Goal: Task Accomplishment & Management: Use online tool/utility

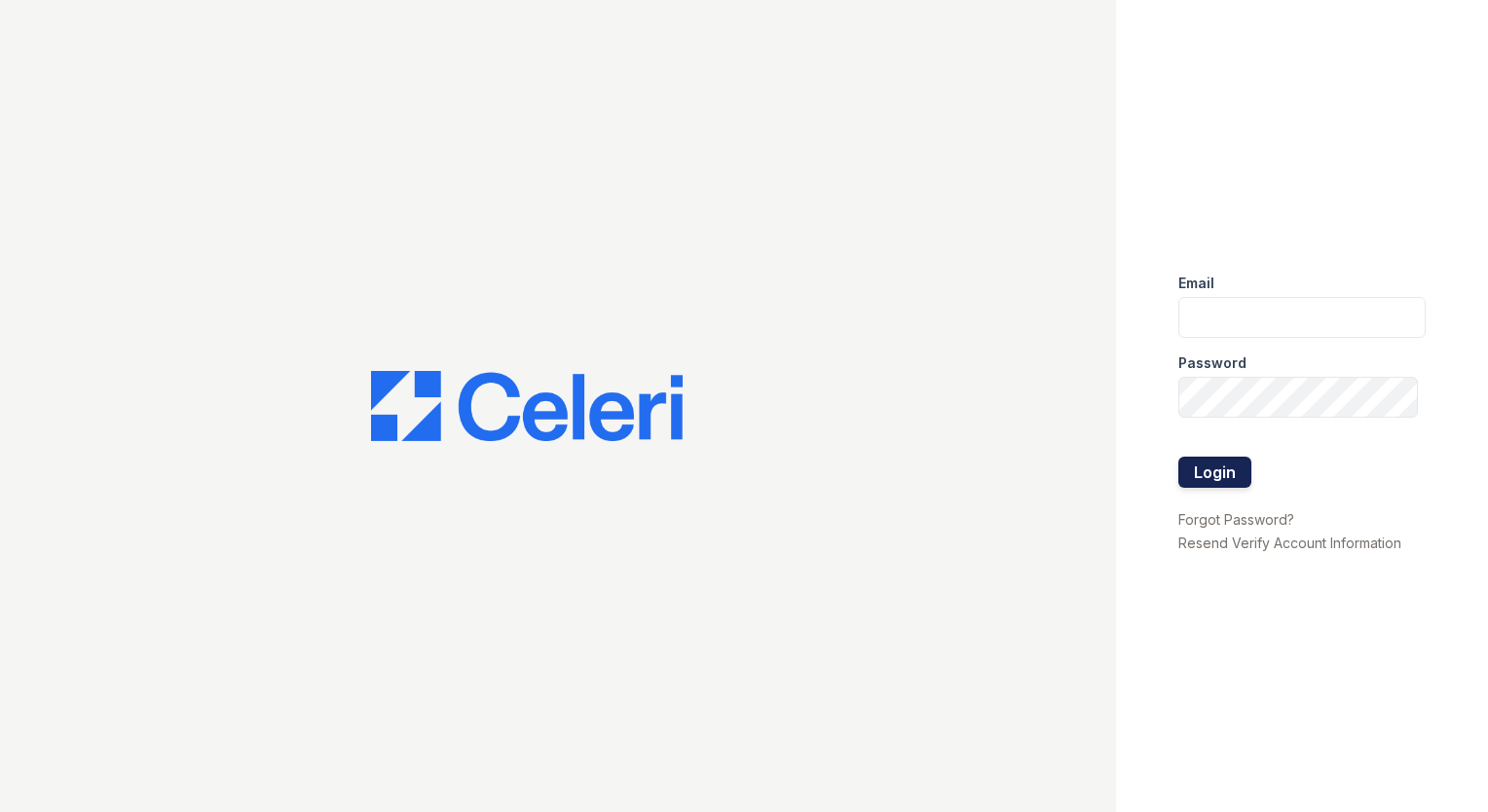
type input "[EMAIL_ADDRESS][DOMAIN_NAME]"
click at [1225, 483] on button "Login" at bounding box center [1215, 472] width 73 height 31
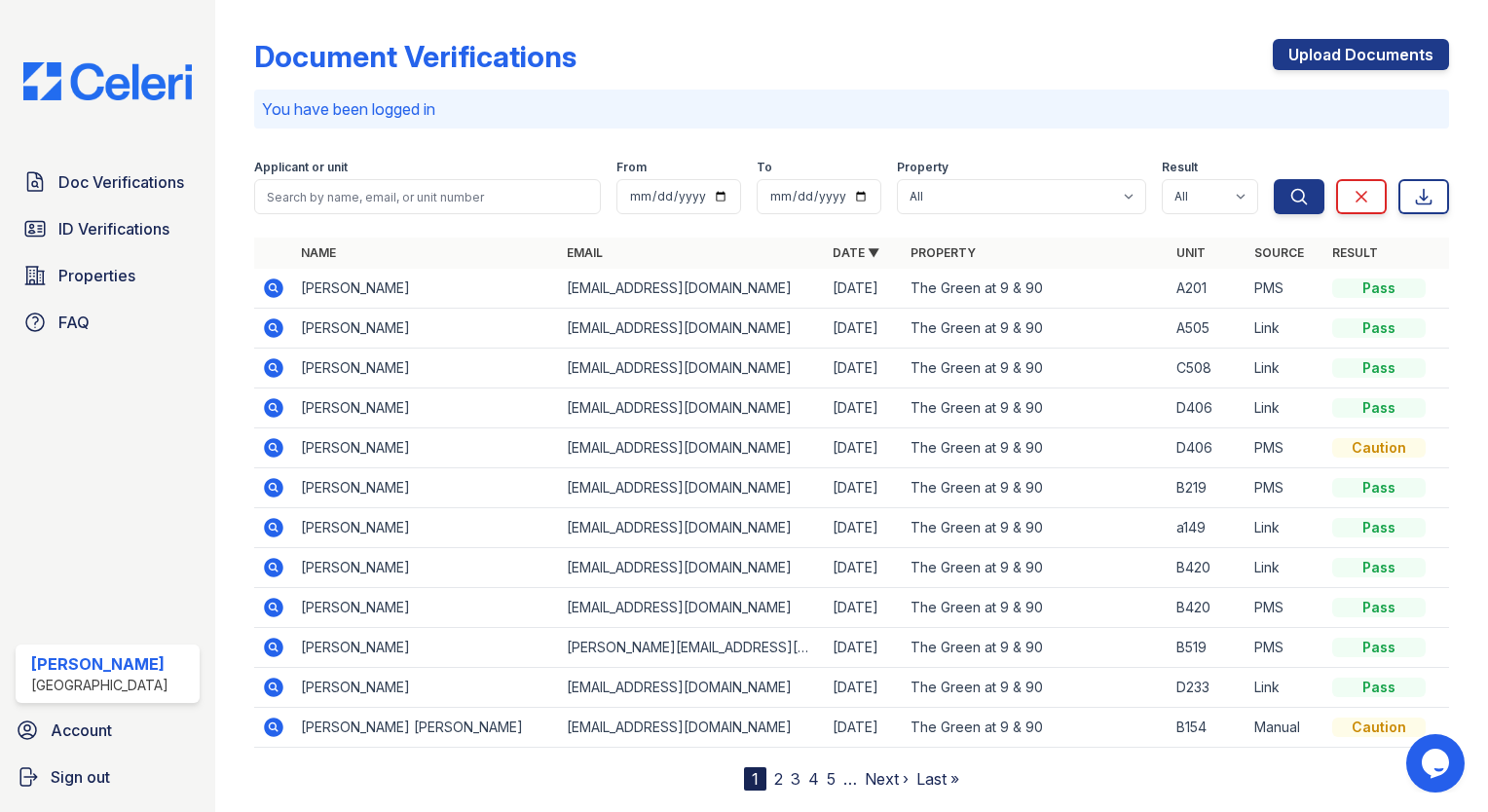
drag, startPoint x: 71, startPoint y: 185, endPoint x: 481, endPoint y: 216, distance: 411.2
click at [72, 185] on span "Doc Verifications" at bounding box center [121, 182] width 126 height 24
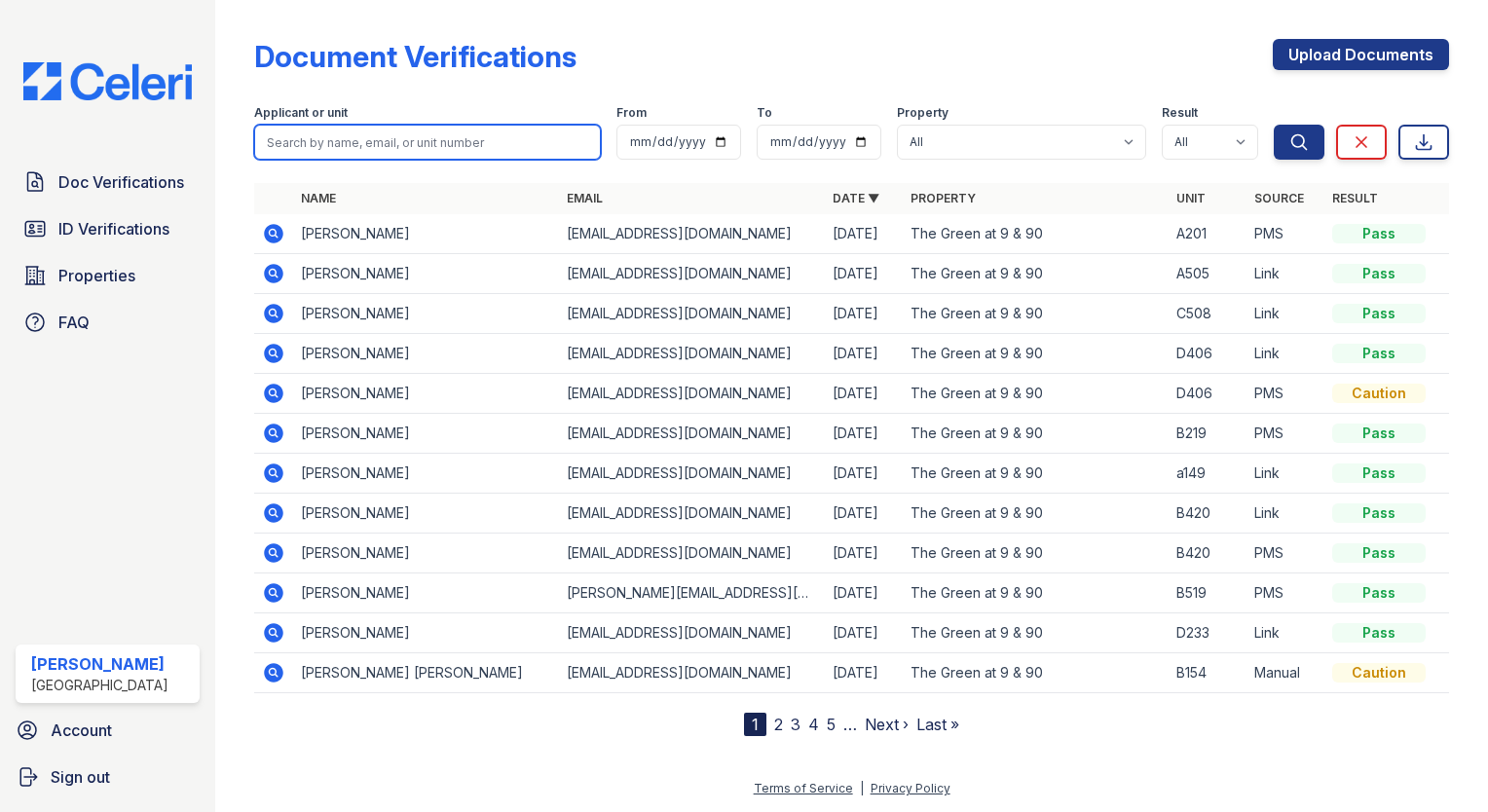
click at [336, 127] on input "search" at bounding box center [427, 143] width 346 height 35
type input "lynch"
click at [1274, 125] on button "Search" at bounding box center [1298, 143] width 50 height 35
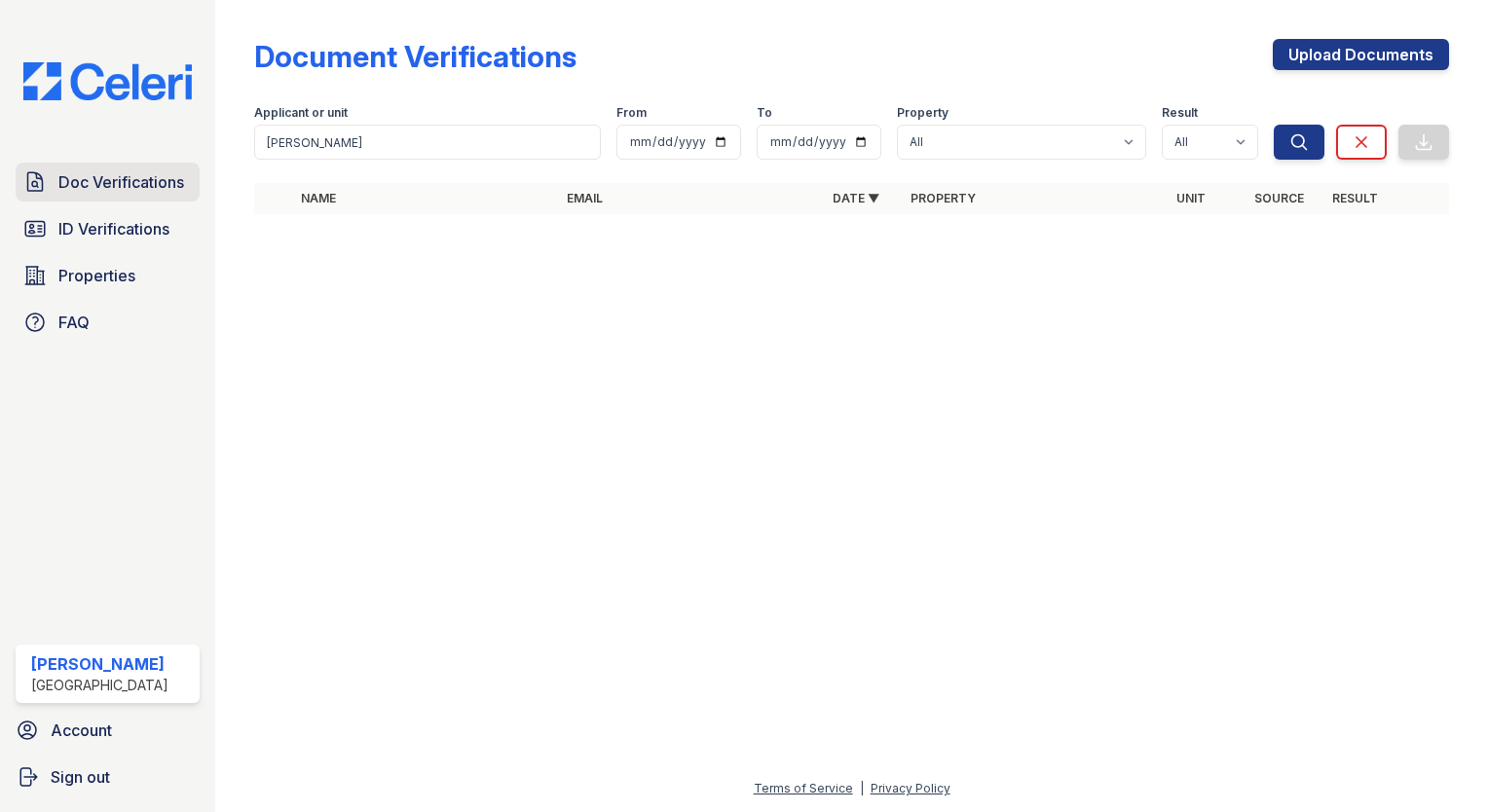
click at [85, 192] on span "Doc Verifications" at bounding box center [121, 182] width 126 height 24
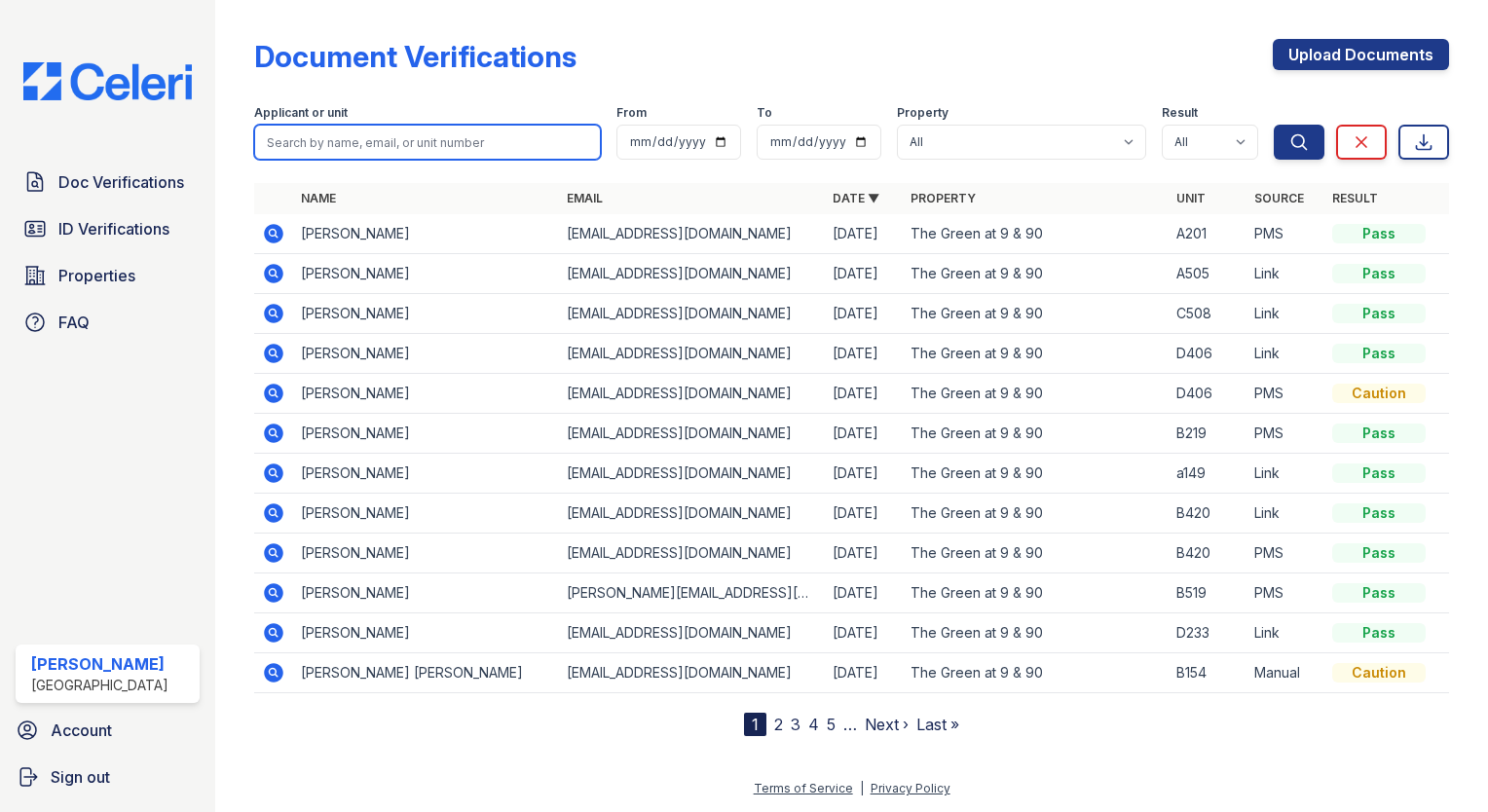
click at [329, 152] on input "search" at bounding box center [427, 143] width 346 height 35
type input "lynch"
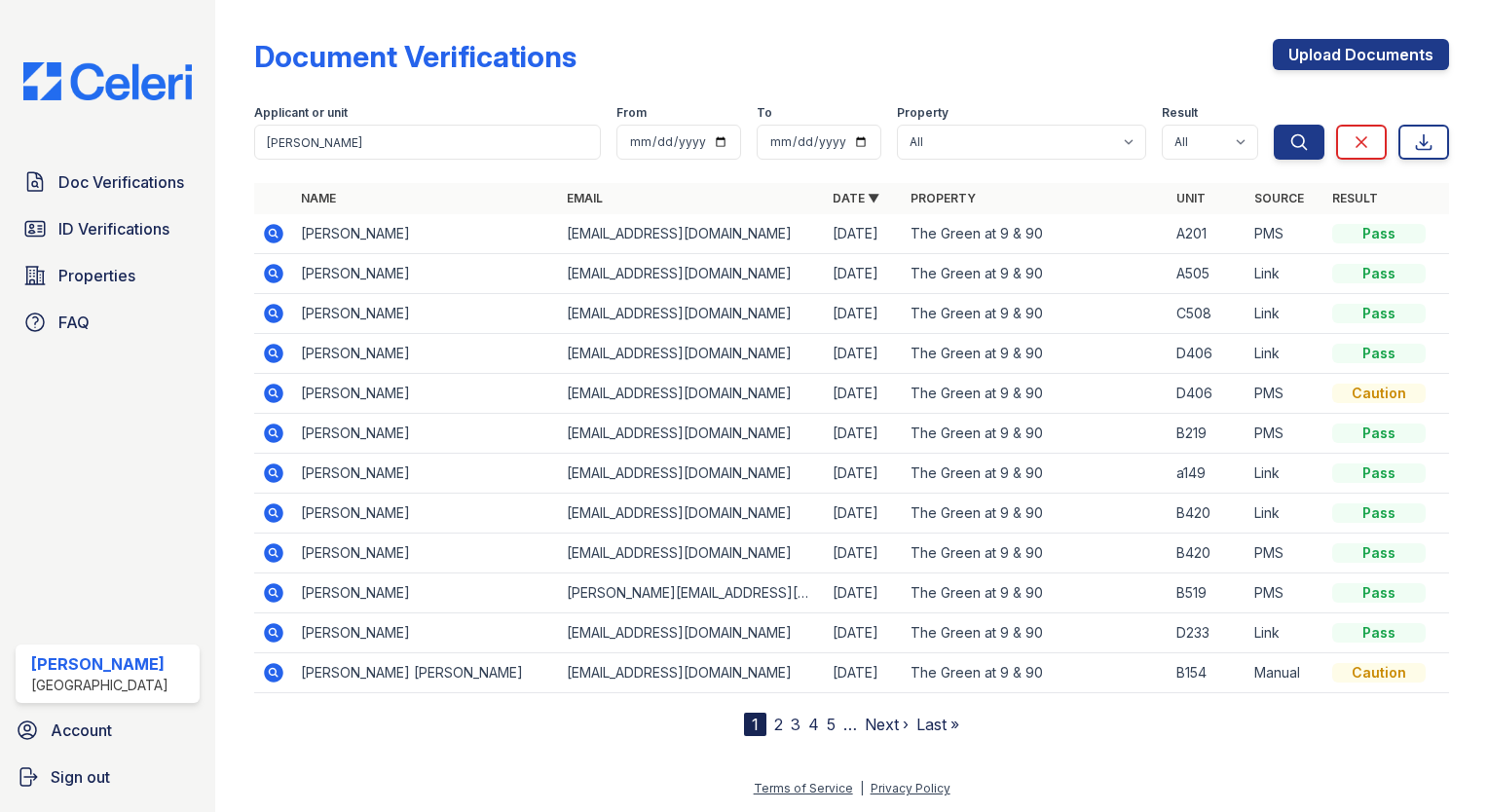
click at [771, 720] on nav "1 2 3 4 5 … Next › Last »" at bounding box center [851, 725] width 215 height 24
click at [776, 720] on link "2" at bounding box center [778, 725] width 9 height 20
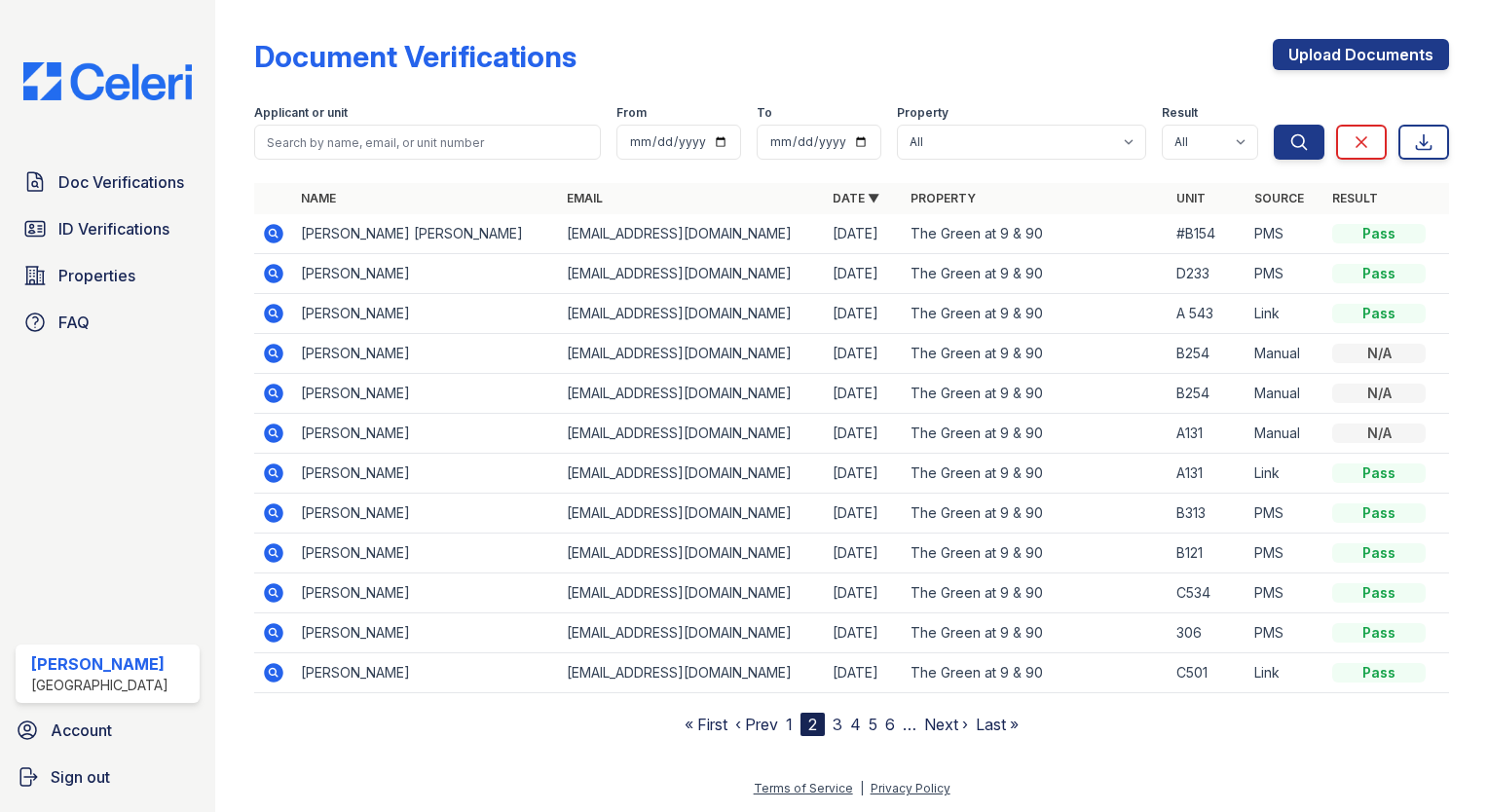
click at [838, 722] on link "3" at bounding box center [838, 725] width 10 height 20
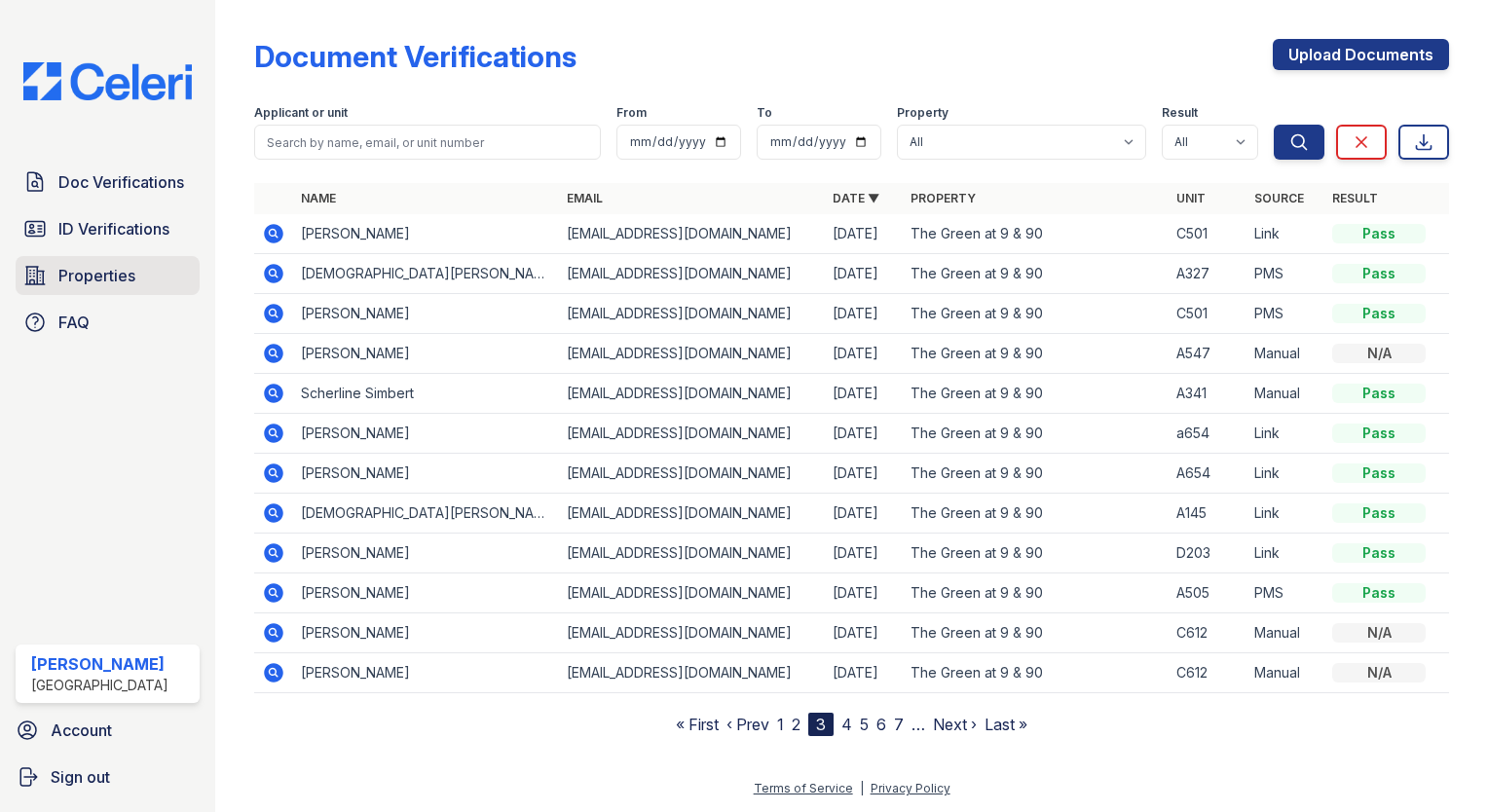
click at [46, 278] on icon at bounding box center [35, 275] width 24 height 24
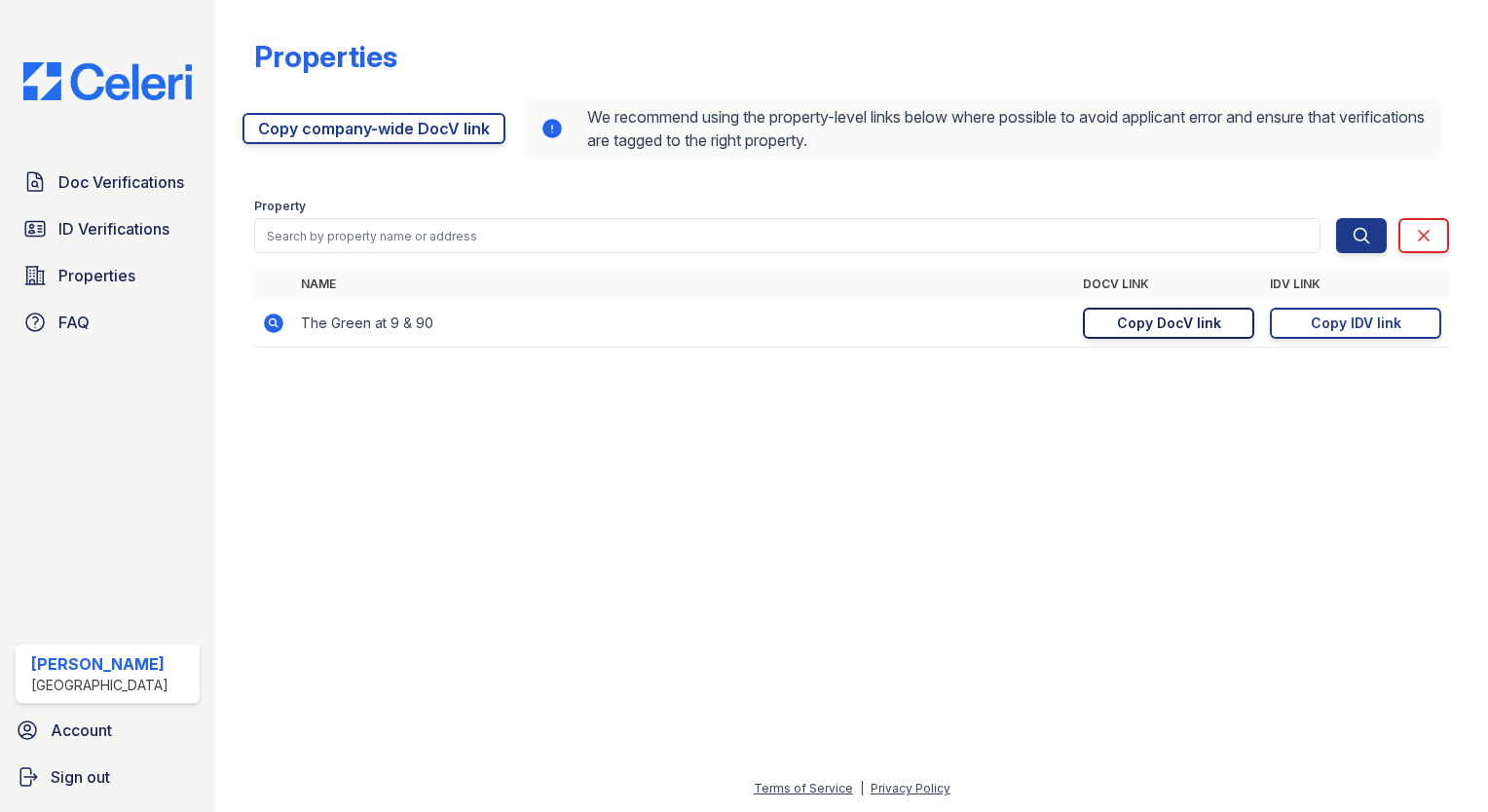
click at [1132, 322] on div "Copy DocV link" at bounding box center [1169, 323] width 104 height 20
click at [1289, 321] on link "Copy IDV link Copy link" at bounding box center [1355, 323] width 171 height 31
